Goal: Transaction & Acquisition: Obtain resource

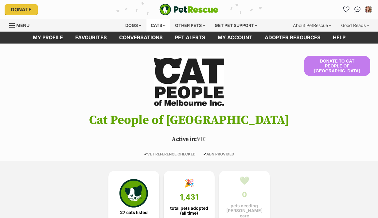
click at [153, 21] on div "Cats" at bounding box center [158, 25] width 23 height 12
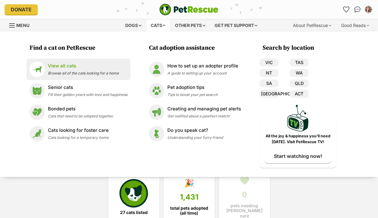
click at [86, 70] on div "View all cats Browse all of the cats looking for a home" at bounding box center [83, 69] width 71 height 13
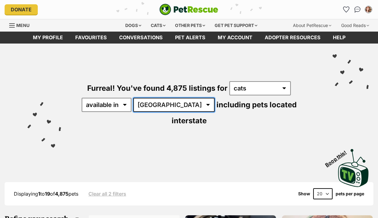
click at [172, 101] on select "Australia ACT NSW NT QLD SA TAS VIC WA" at bounding box center [173, 105] width 81 height 14
select select "VIC"
click at [134, 98] on select "Australia ACT NSW NT QLD SA TAS VIC WA" at bounding box center [173, 105] width 81 height 14
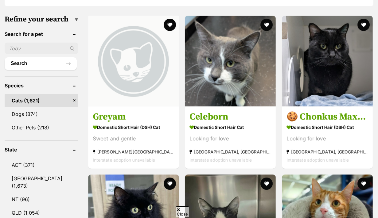
scroll to position [199, 0]
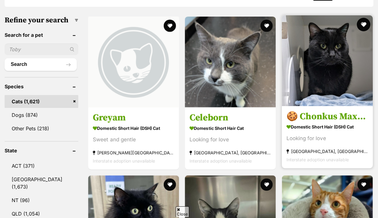
click at [365, 18] on button "favourite" at bounding box center [364, 25] width 14 height 14
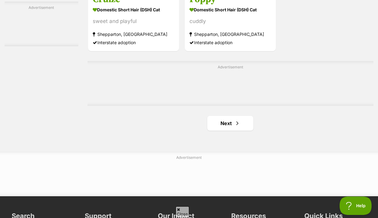
scroll to position [1394, 0]
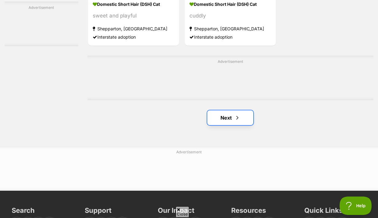
click at [236, 111] on link "Next" at bounding box center [230, 118] width 46 height 15
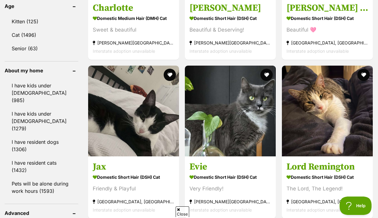
scroll to position [692, 0]
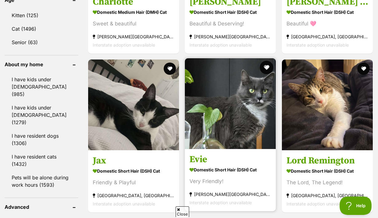
click at [266, 61] on button "favourite" at bounding box center [267, 68] width 14 height 14
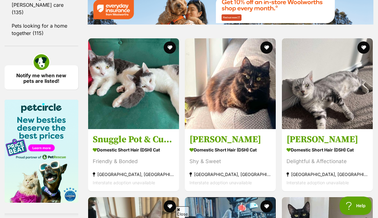
scroll to position [936, 0]
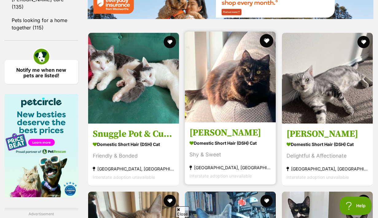
click at [264, 34] on button "favourite" at bounding box center [267, 41] width 14 height 14
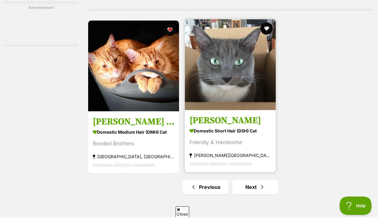
scroll to position [1327, 0]
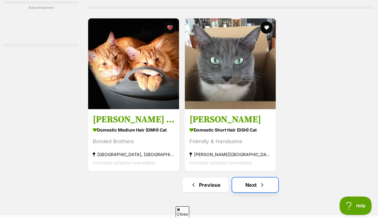
click at [247, 178] on link "Next" at bounding box center [255, 185] width 46 height 15
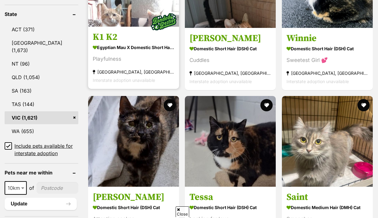
scroll to position [348, 0]
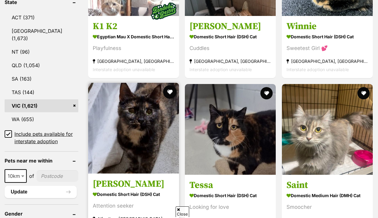
click at [170, 85] on button "favourite" at bounding box center [170, 92] width 14 height 14
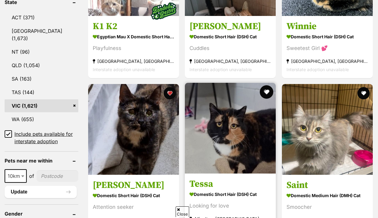
click at [269, 85] on button "favourite" at bounding box center [267, 92] width 14 height 14
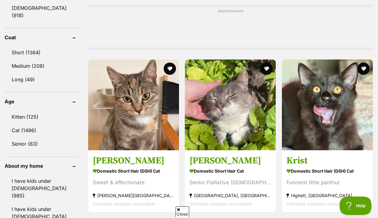
scroll to position [593, 0]
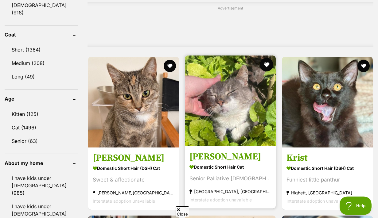
click at [268, 58] on button "favourite" at bounding box center [267, 65] width 14 height 14
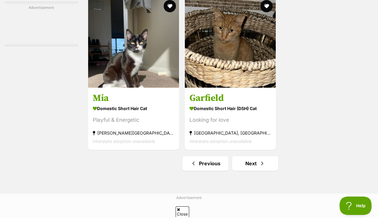
scroll to position [1414, 0]
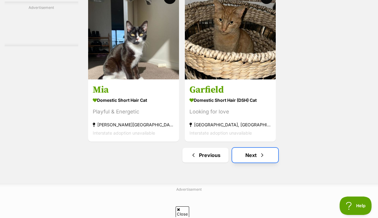
click at [245, 148] on link "Next" at bounding box center [255, 155] width 46 height 15
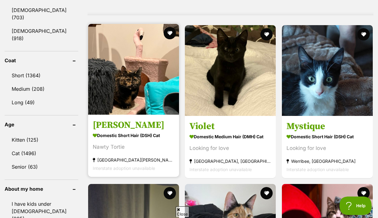
scroll to position [558, 0]
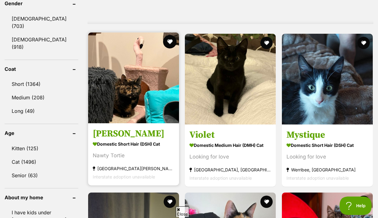
click at [169, 35] on button "favourite" at bounding box center [170, 42] width 14 height 14
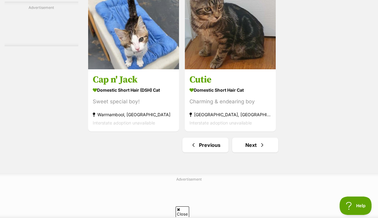
scroll to position [1368, 0]
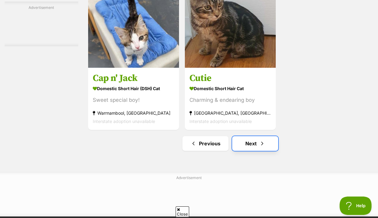
click at [273, 136] on link "Next" at bounding box center [255, 143] width 46 height 15
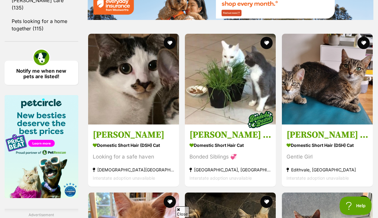
click at [116, 129] on h3 "Stevie" at bounding box center [134, 135] width 82 height 12
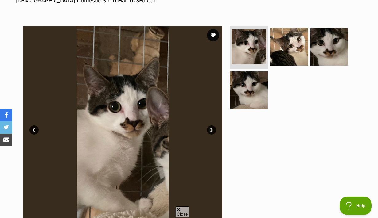
scroll to position [103, 0]
